Goal: Task Accomplishment & Management: Manage account settings

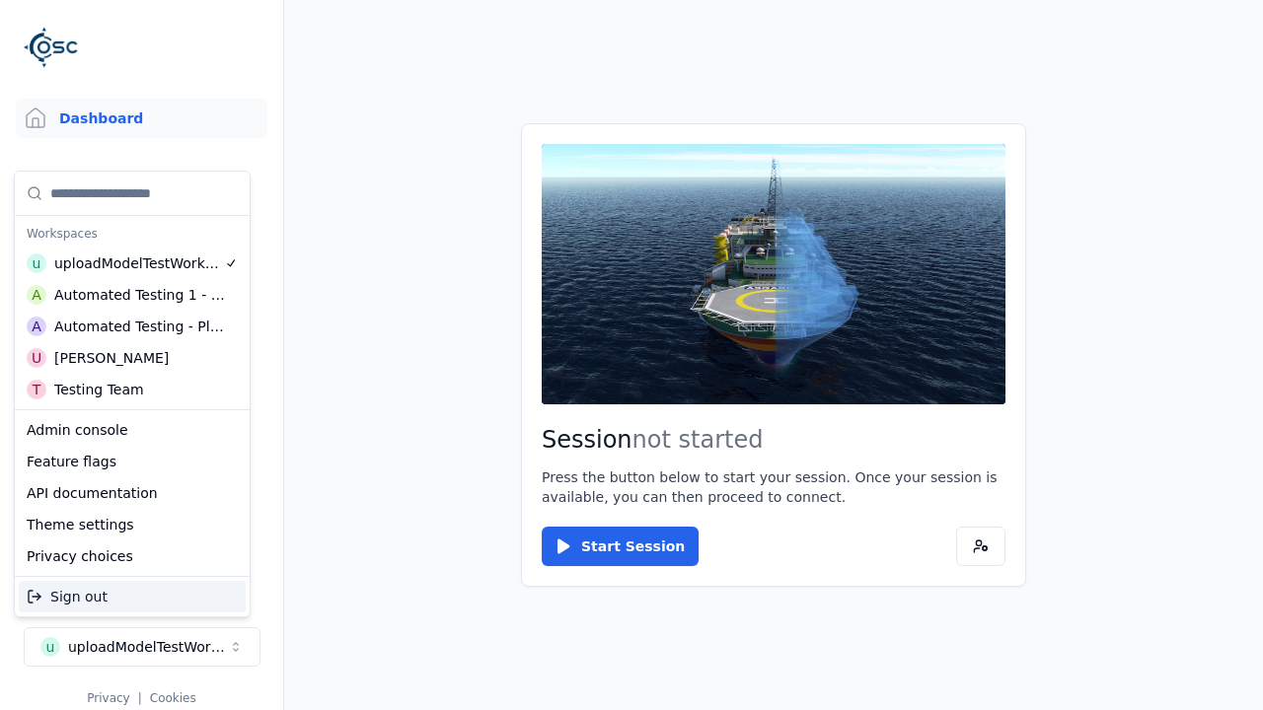
click at [128, 390] on div "T Testing Team" at bounding box center [132, 390] width 227 height 32
click at [631, 355] on html "Support Dashboard Assets 3D Models Scenes Datasets Recordings Support Documenta…" at bounding box center [631, 355] width 1263 height 710
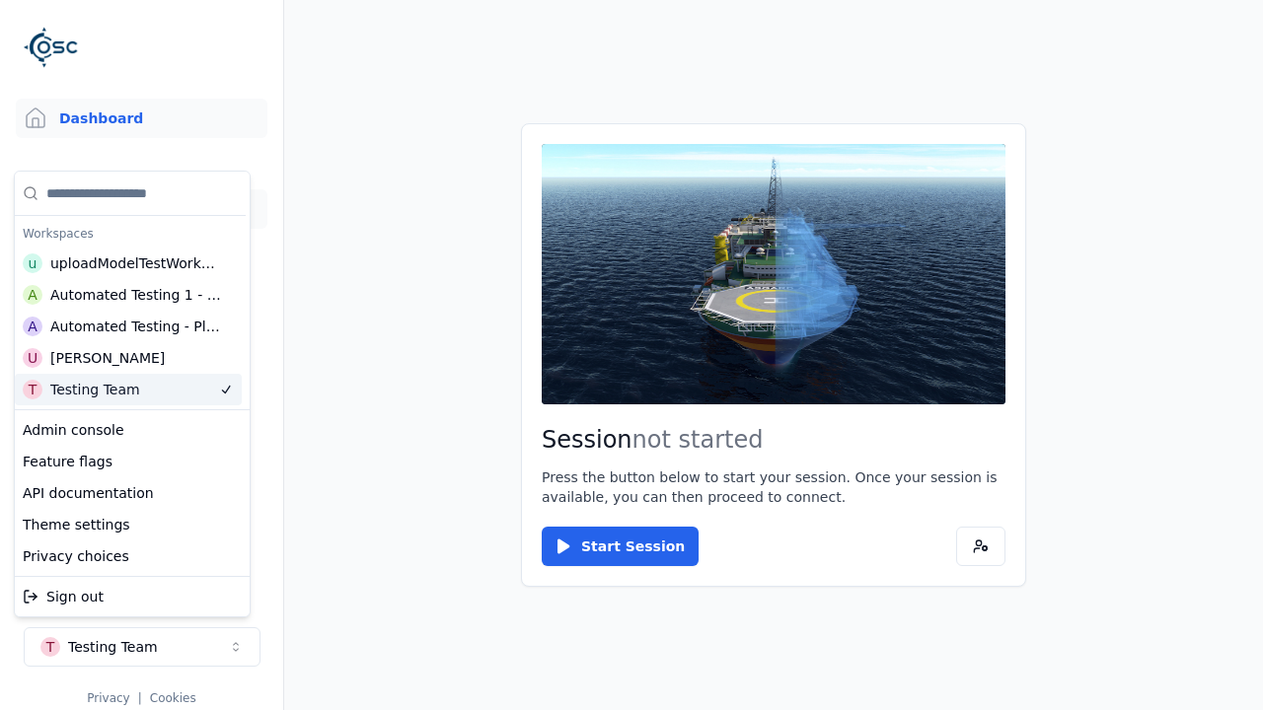
click at [141, 209] on link "3D Models" at bounding box center [142, 208] width 252 height 39
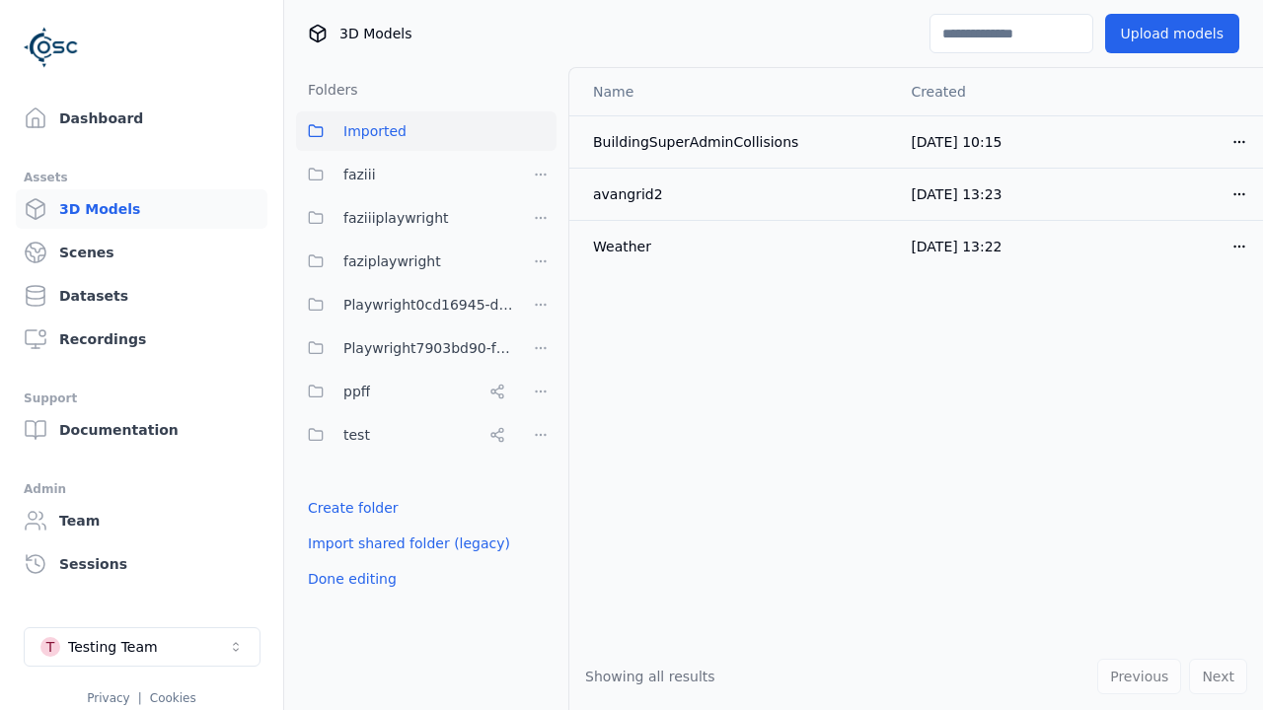
click at [346, 508] on link "Create folder" at bounding box center [353, 508] width 91 height 20
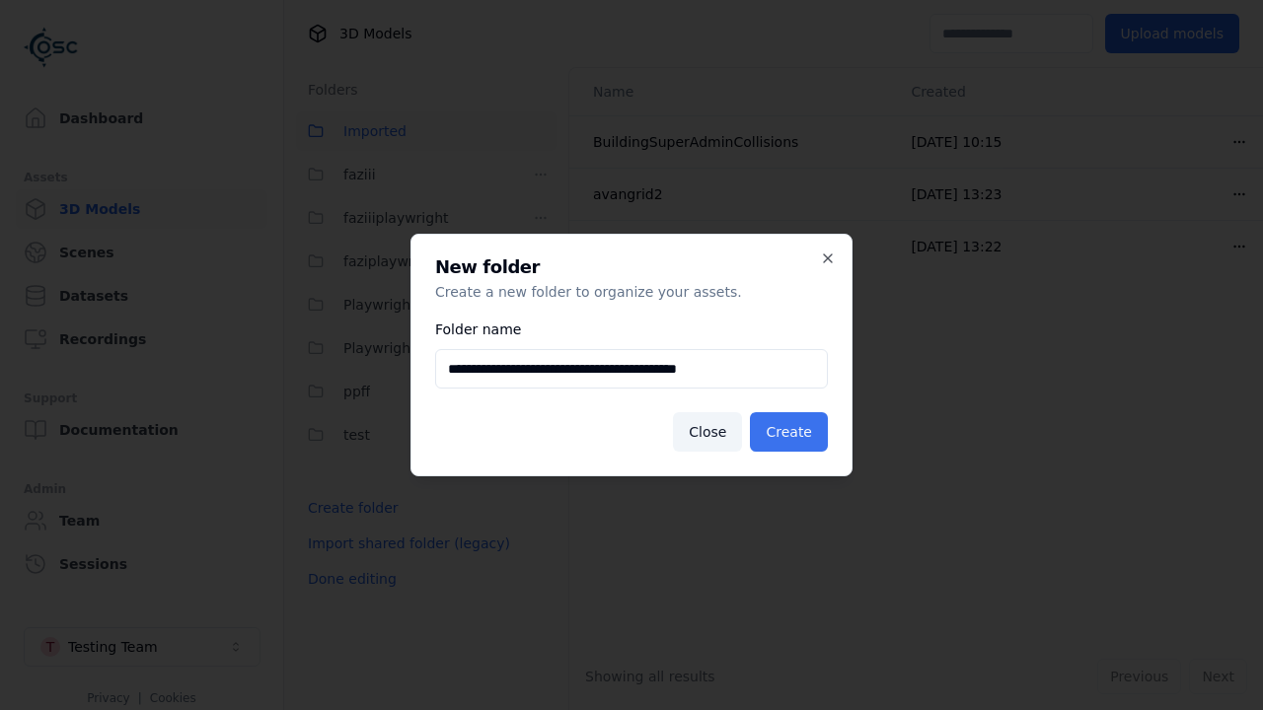
type input "**********"
click at [792, 432] on button "Create" at bounding box center [789, 431] width 78 height 39
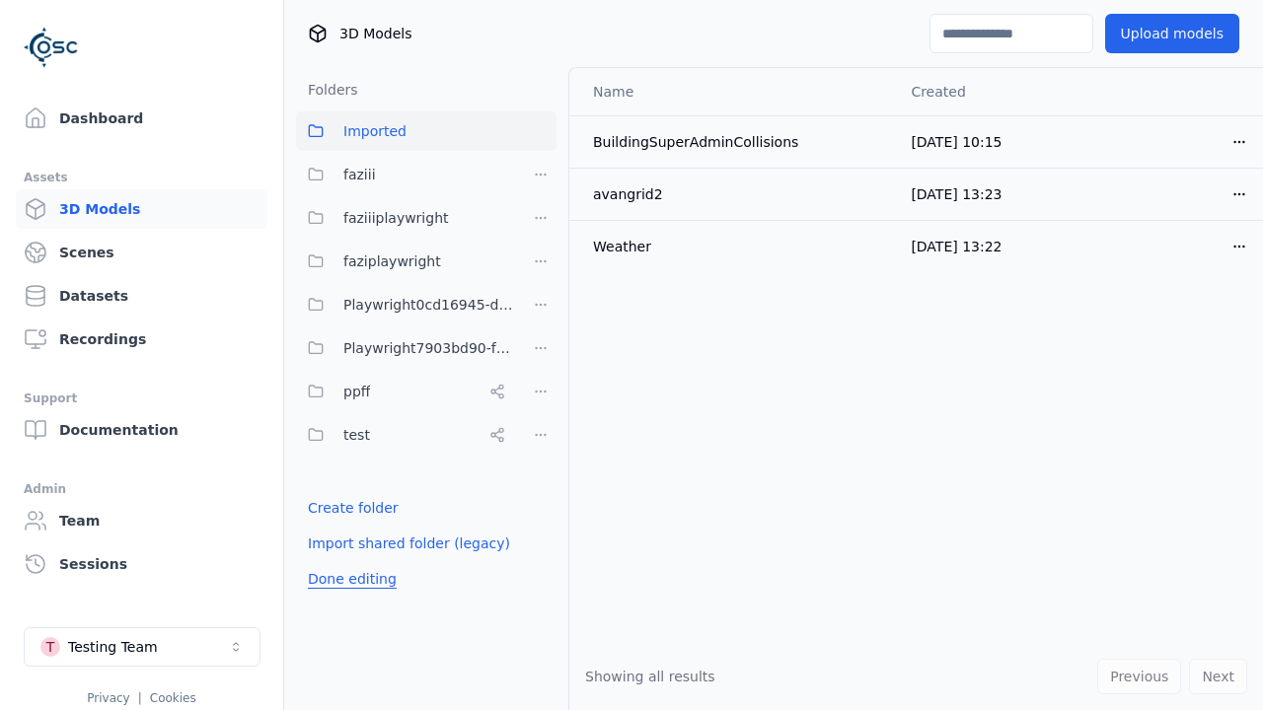
click at [346, 597] on button "Done editing" at bounding box center [352, 579] width 112 height 36
click at [330, 561] on button "Done editing" at bounding box center [352, 579] width 112 height 36
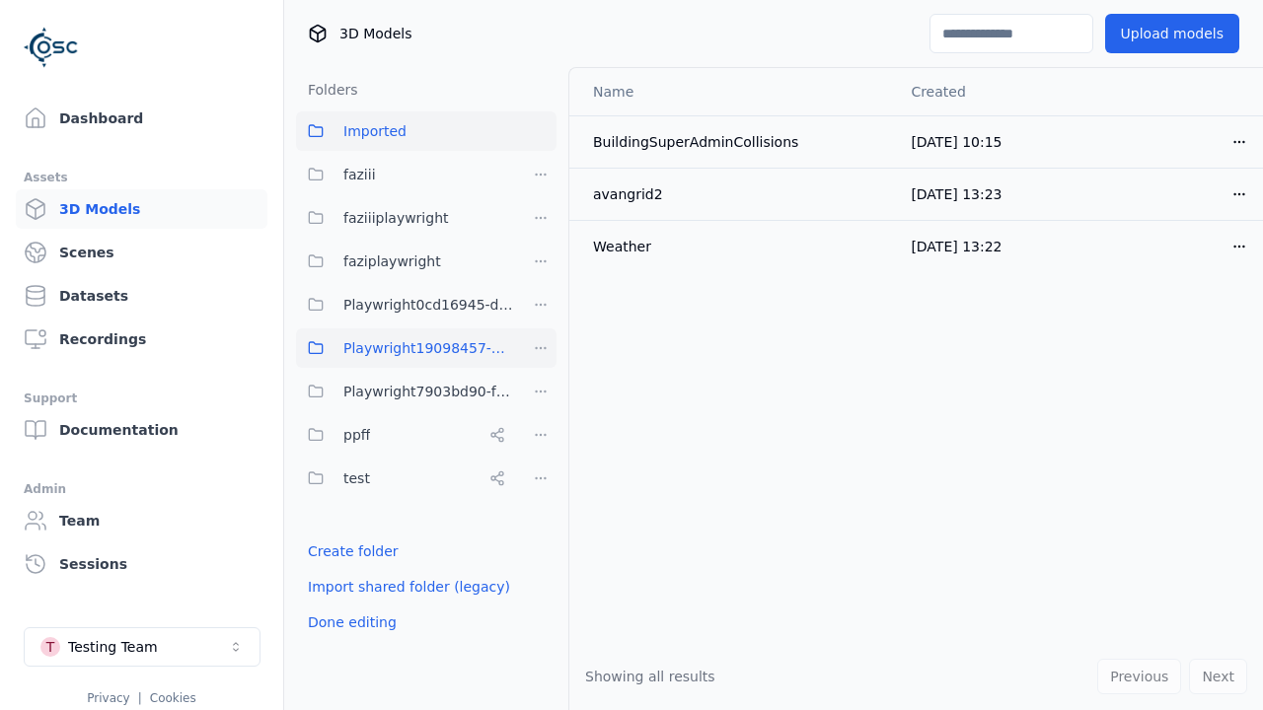
click at [541, 348] on html "Support Dashboard Assets 3D Models Scenes Datasets Recordings Support Documenta…" at bounding box center [631, 355] width 1263 height 710
click at [541, 452] on div "Rename" at bounding box center [548, 452] width 132 height 32
